Goal: Check status

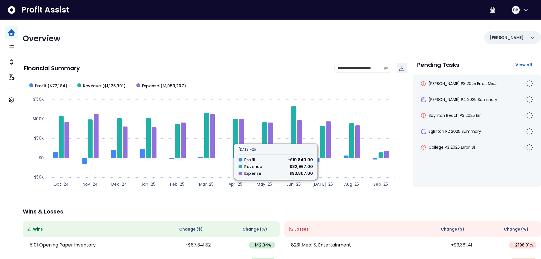
click at [291, 49] on div "**********" at bounding box center [282, 185] width 518 height 330
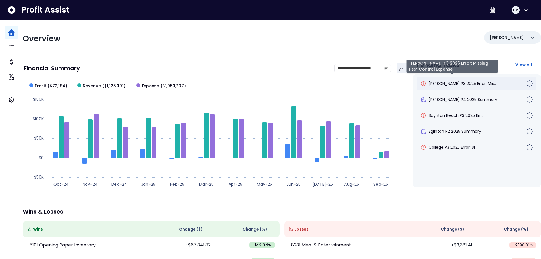
click at [439, 85] on span "[PERSON_NAME] P3 2025 Error: Mis..." at bounding box center [462, 84] width 68 height 6
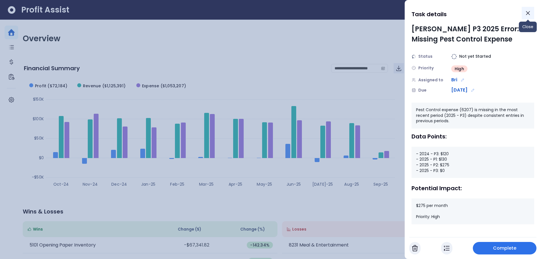
click at [527, 14] on icon "Close" at bounding box center [527, 12] width 3 height 3
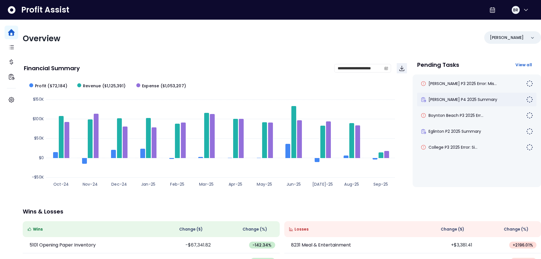
click at [468, 101] on span "[PERSON_NAME] P4 2025 Summary" at bounding box center [462, 100] width 69 height 6
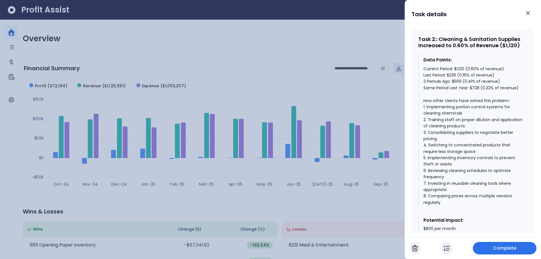
scroll to position [528, 0]
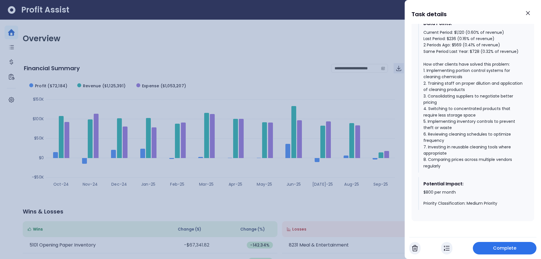
click at [328, 201] on div at bounding box center [270, 129] width 541 height 259
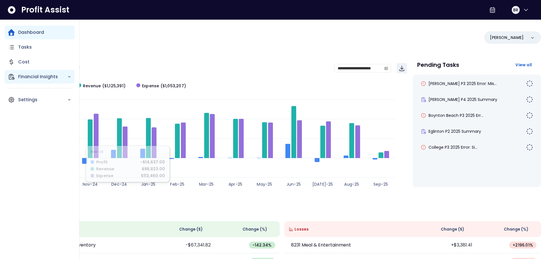
click at [14, 76] on icon "Main navigation" at bounding box center [11, 76] width 7 height 7
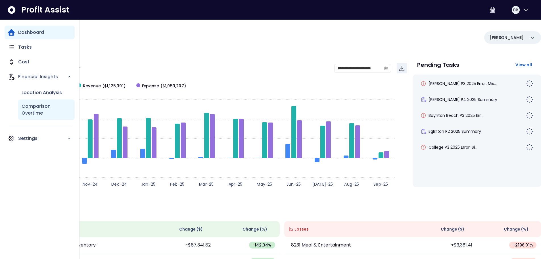
click at [28, 108] on p "Comparison Overtime" at bounding box center [47, 110] width 50 height 14
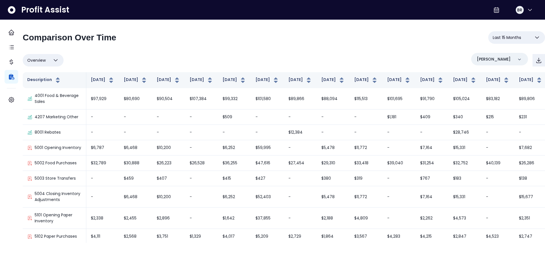
click at [55, 65] on button "Overview" at bounding box center [43, 60] width 41 height 12
click at [165, 50] on div "**********" at bounding box center [284, 136] width 522 height 211
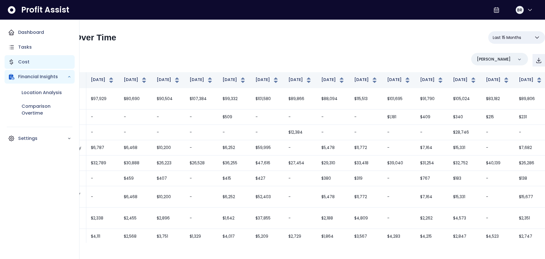
click at [18, 62] on div "Cost" at bounding box center [40, 62] width 70 height 14
